Goal: Register for event/course

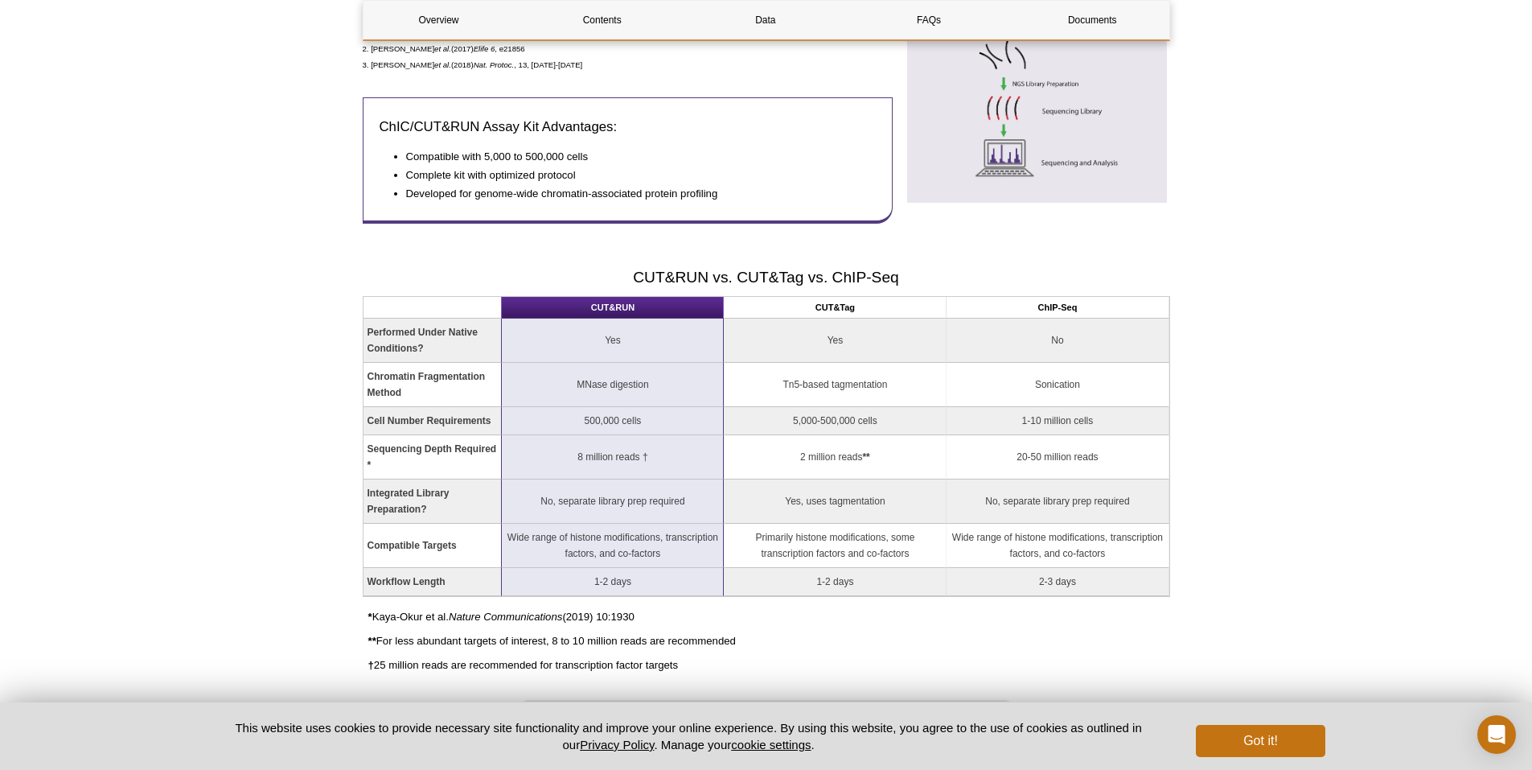
scroll to position [1207, 0]
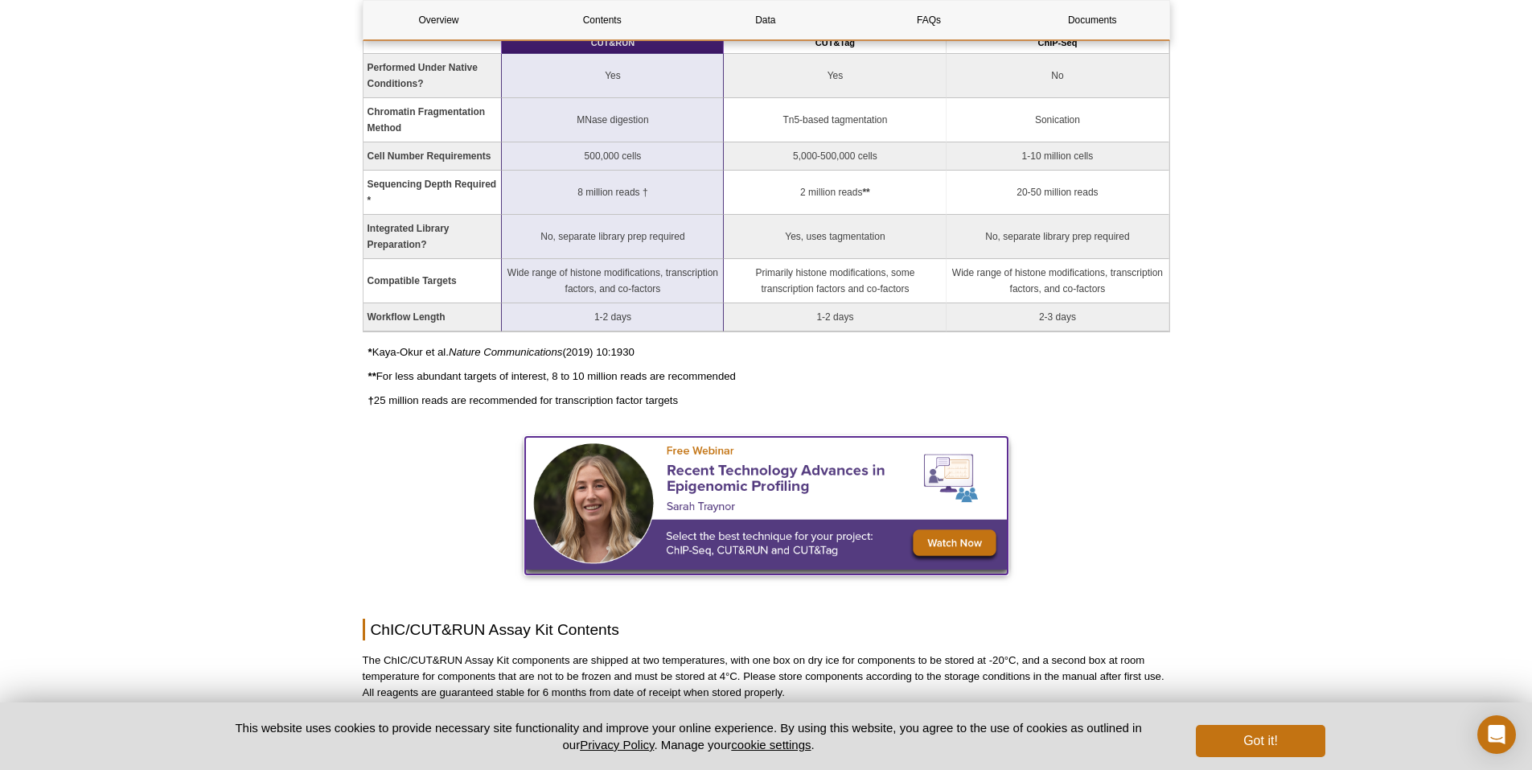
click at [981, 531] on img at bounding box center [766, 503] width 483 height 133
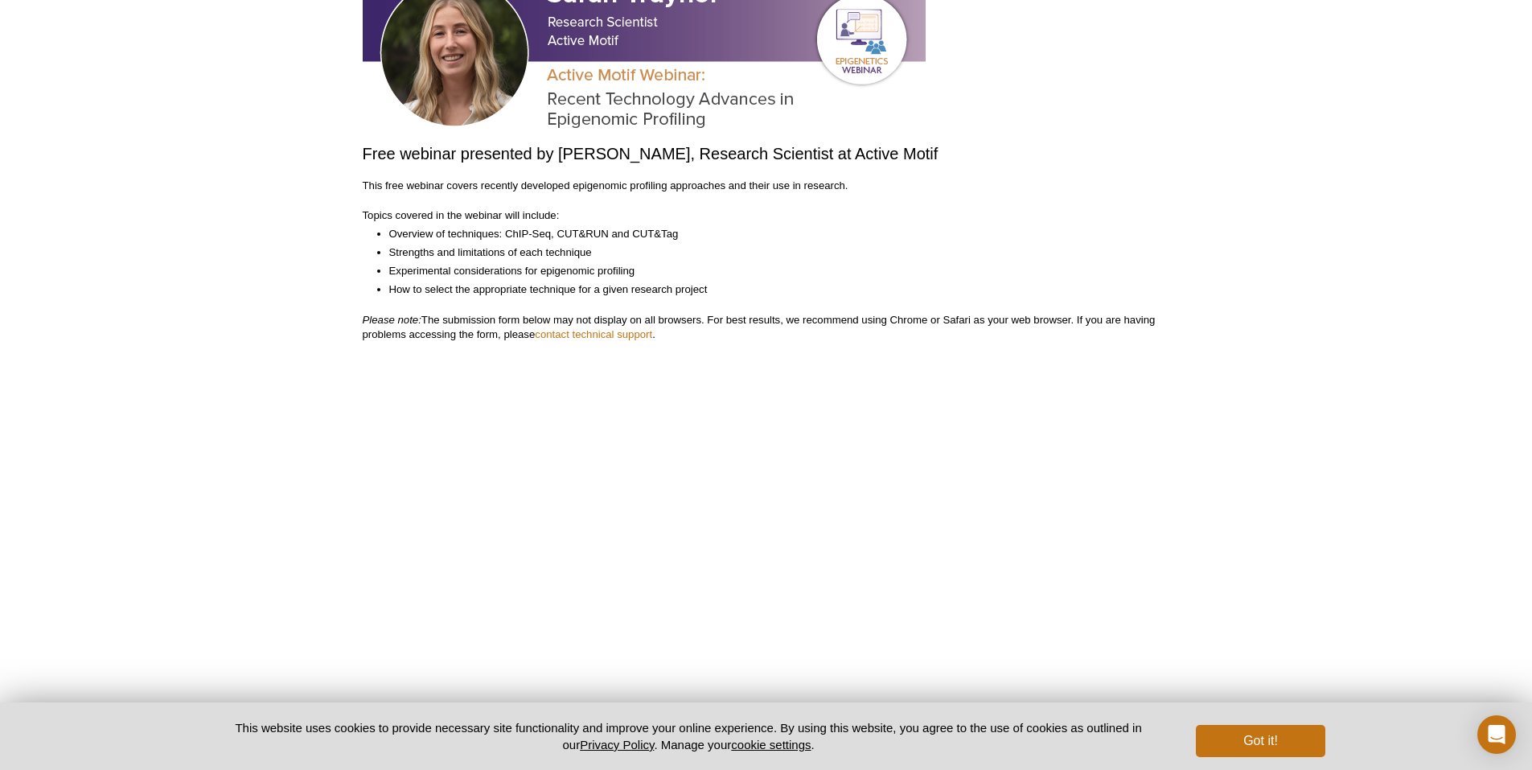
scroll to position [217, 0]
